Goal: Task Accomplishment & Management: Use online tool/utility

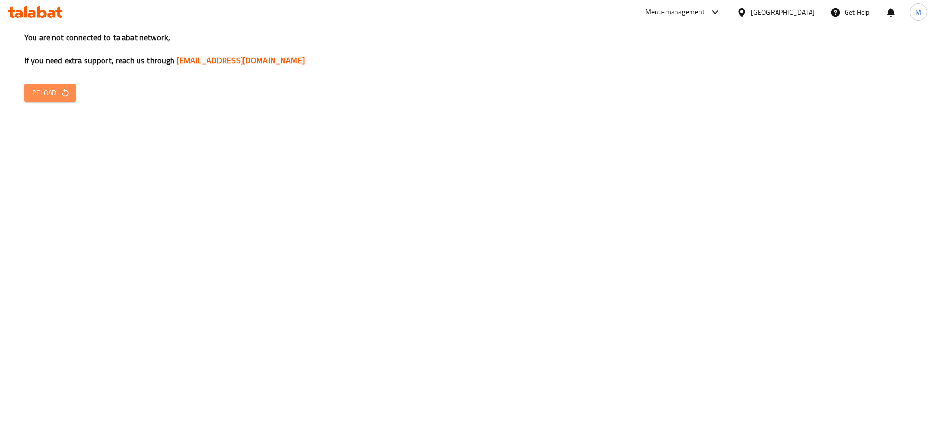
click at [66, 89] on icon "button" at bounding box center [65, 93] width 10 height 10
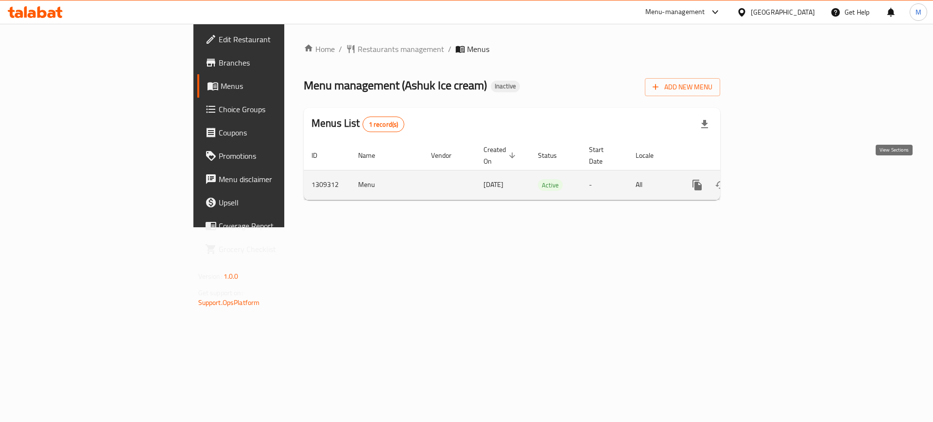
click at [773, 179] on icon "enhanced table" at bounding box center [767, 185] width 12 height 12
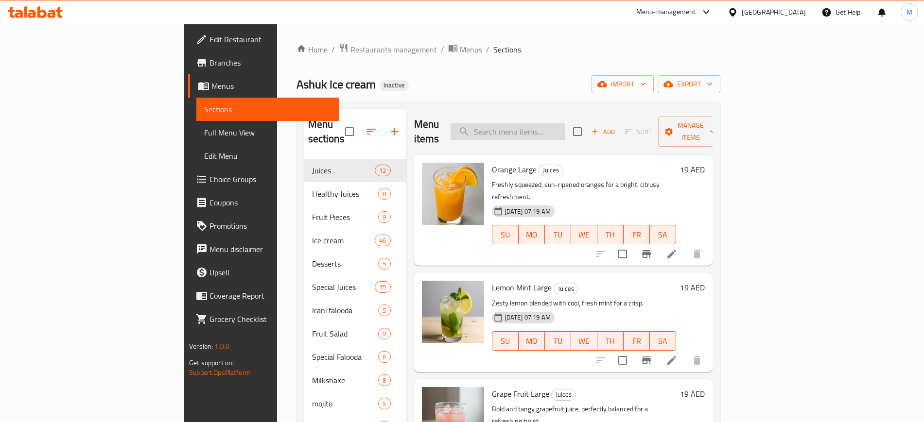
click at [565, 123] on input "search" at bounding box center [507, 131] width 115 height 17
paste input "776311"
type input "776311"
paste input "Strawberry Mango Large"
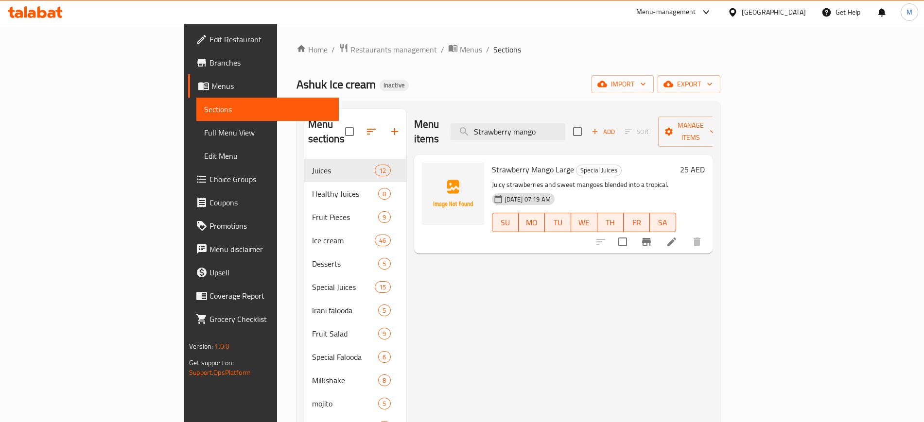
type input "Strawberry mango"
click at [204, 138] on span "Full Menu View" at bounding box center [267, 133] width 126 height 12
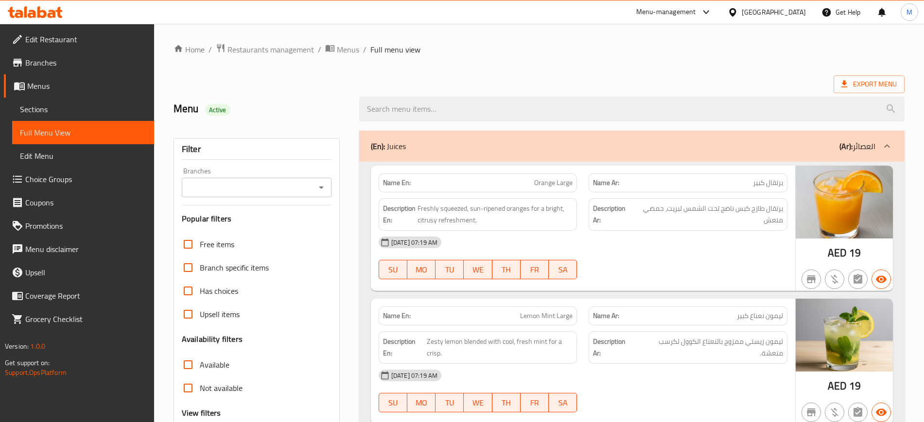
click at [461, 86] on div "Export Menu" at bounding box center [538, 84] width 731 height 18
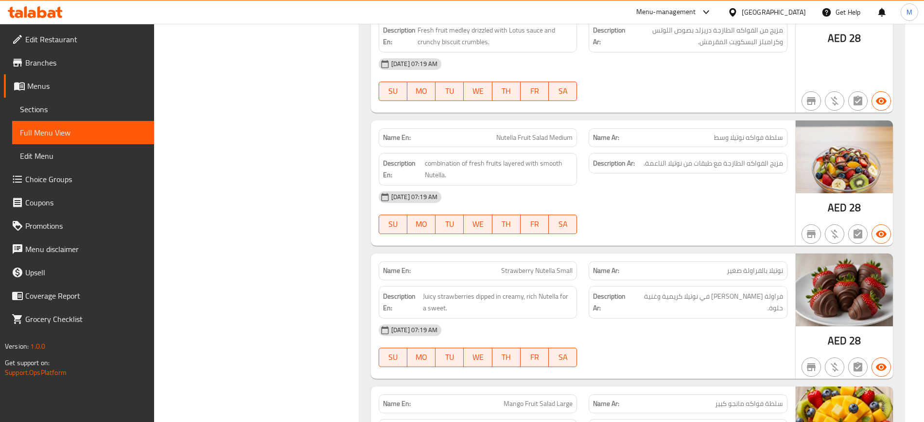
scroll to position [15215, 0]
